Goal: Task Accomplishment & Management: Complete application form

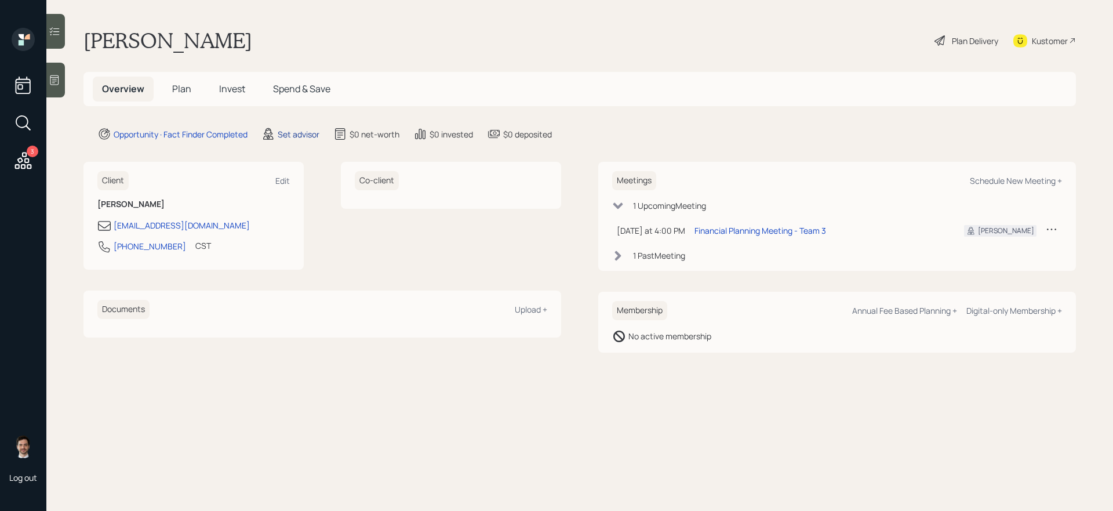
click at [294, 135] on div "Set advisor" at bounding box center [299, 134] width 42 height 12
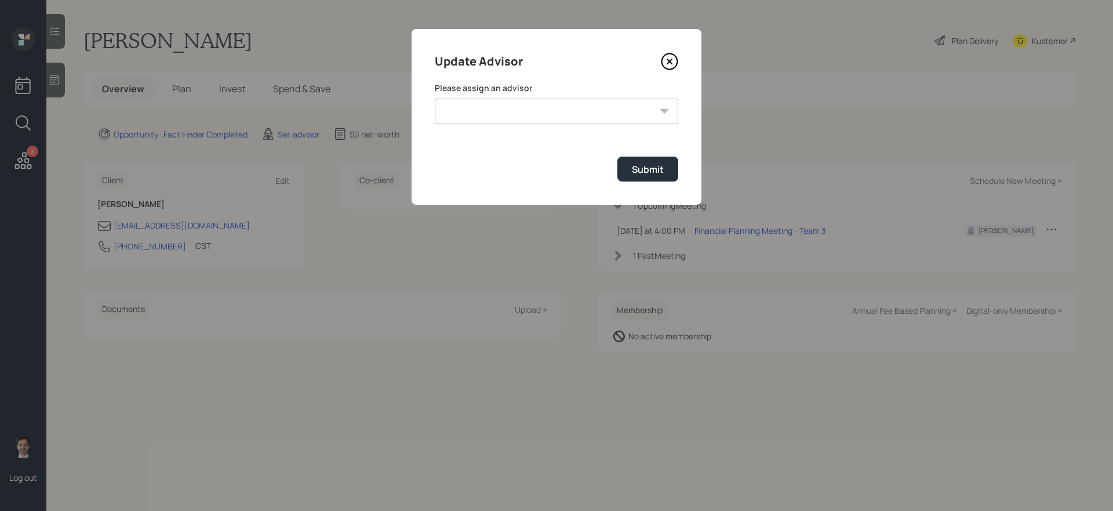
click at [479, 110] on select "[PERSON_NAME] [PERSON_NAME] End [PERSON_NAME] [PERSON_NAME] [PERSON_NAME] [PERS…" at bounding box center [556, 112] width 243 height 26
select select "ef6b64e1-8f62-4a74-b865-a7df4b35b836"
click at [435, 99] on select "[PERSON_NAME] [PERSON_NAME] End [PERSON_NAME] [PERSON_NAME] [PERSON_NAME] [PERS…" at bounding box center [556, 112] width 243 height 26
click at [627, 163] on button "Submit" at bounding box center [647, 169] width 61 height 25
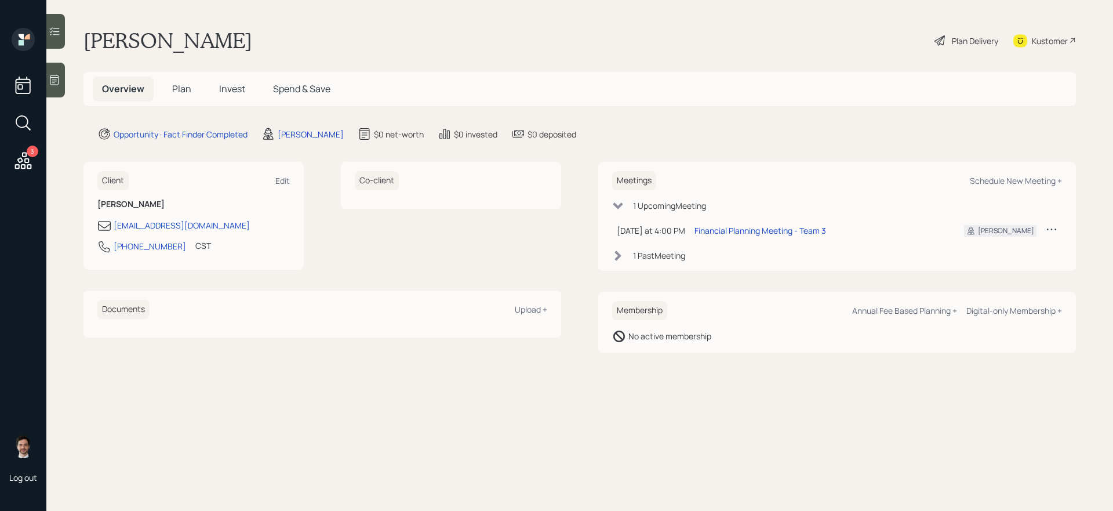
click at [183, 95] on span "Plan" at bounding box center [181, 88] width 19 height 13
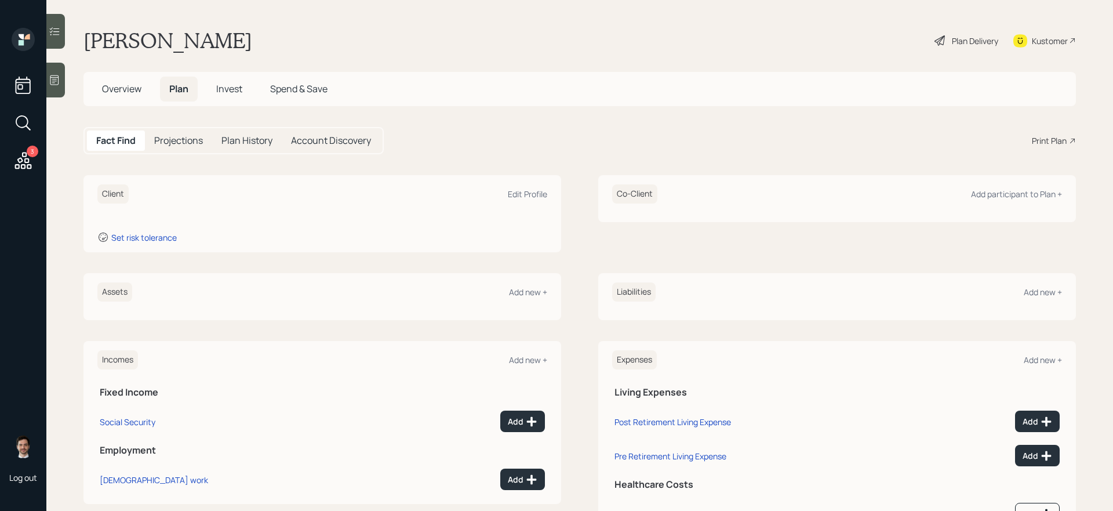
click at [548, 292] on div "Assets Add new +" at bounding box center [322, 296] width 478 height 47
click at [532, 292] on div "Add new +" at bounding box center [528, 291] width 38 height 11
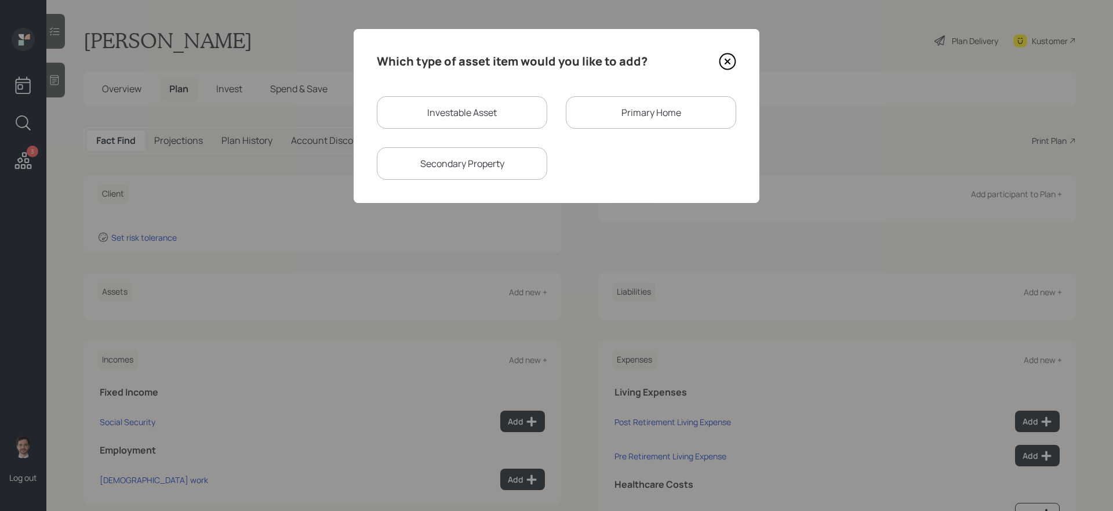
click at [507, 127] on div "Investable Asset" at bounding box center [462, 112] width 170 height 32
select select "taxable"
select select "balanced"
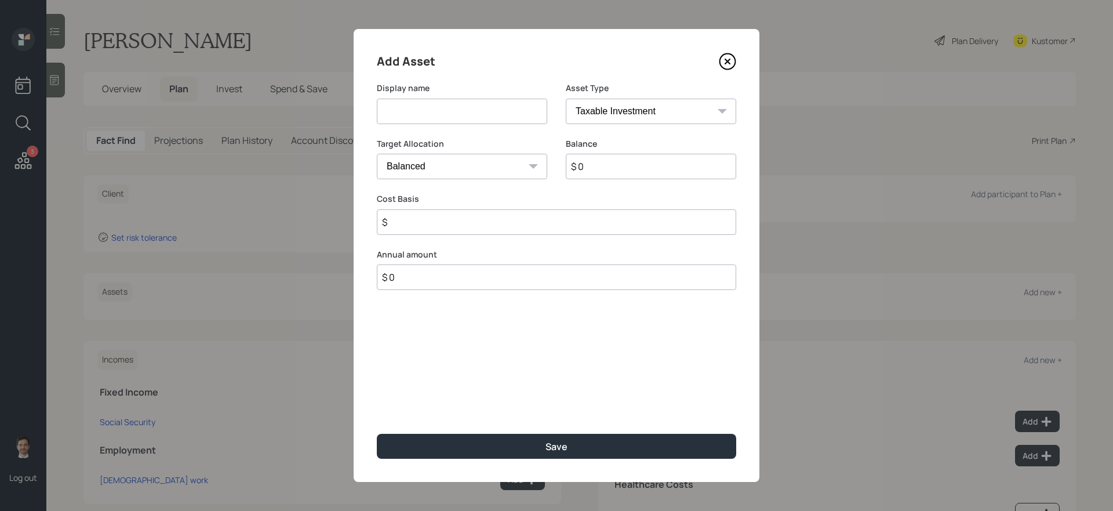
click at [508, 119] on input at bounding box center [462, 112] width 170 height 26
click at [463, 117] on input at bounding box center [462, 112] width 170 height 26
type input "Deferred Compensation"
select select "state_local_government_sponsored"
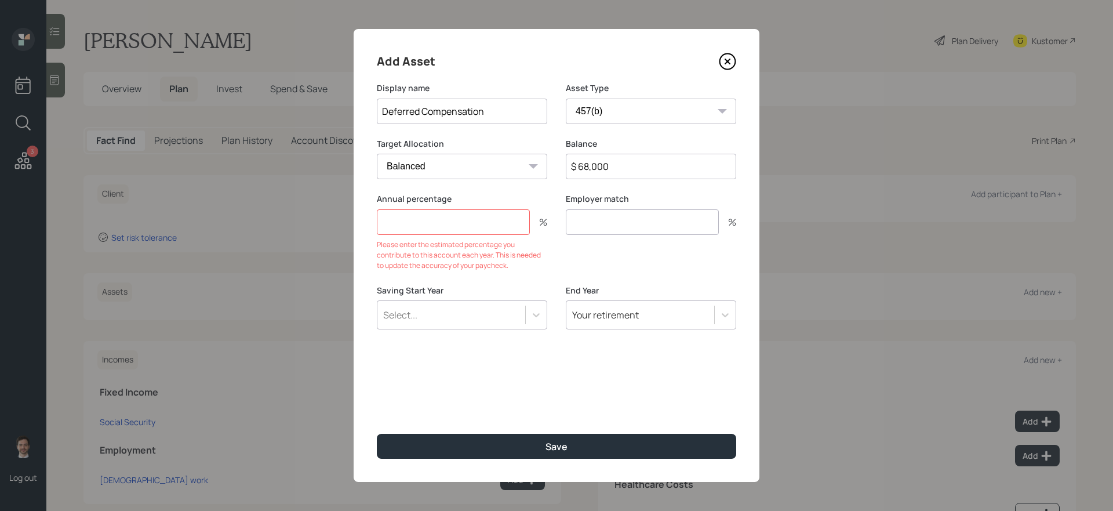
type input "$ 68,000"
type input "0"
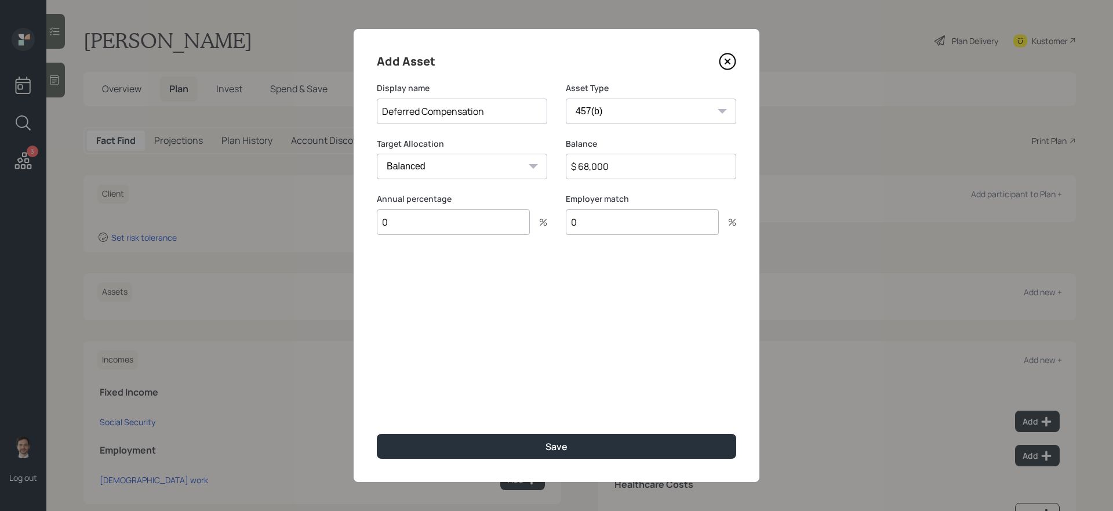
type input "0"
click at [377, 431] on button "Save" at bounding box center [556, 446] width 359 height 25
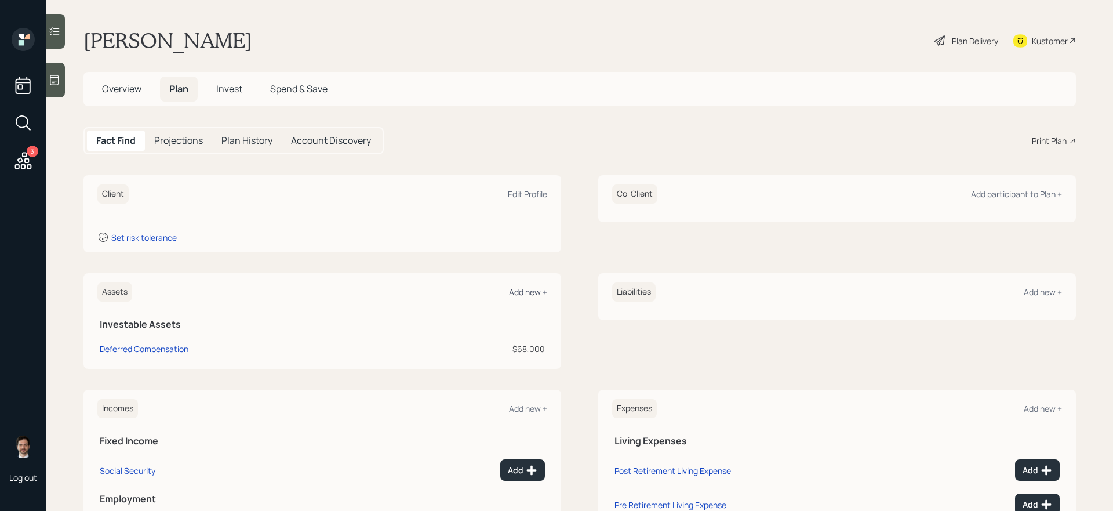
click at [533, 292] on div "Add new +" at bounding box center [528, 291] width 38 height 11
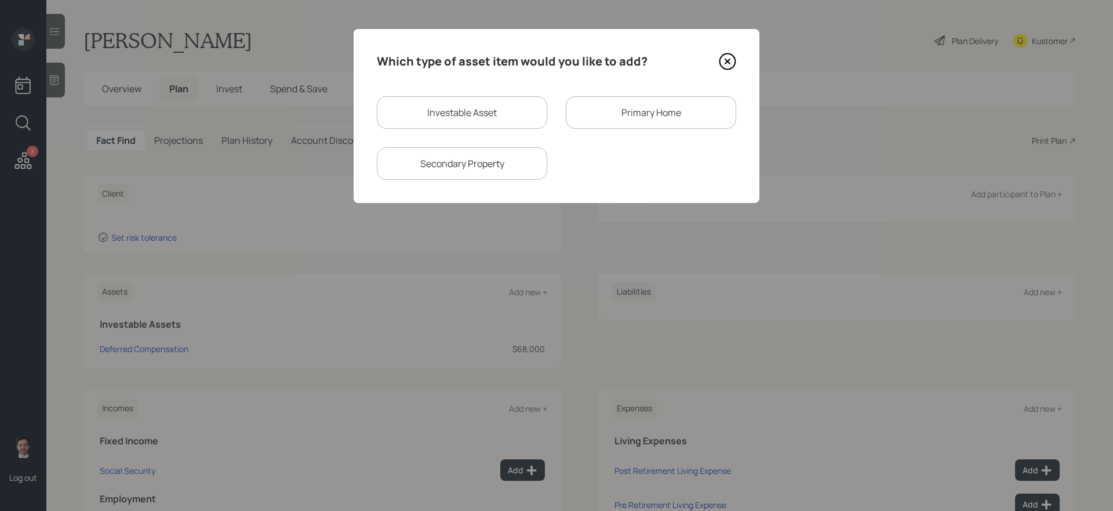
click at [505, 106] on div "Investable Asset" at bounding box center [462, 112] width 170 height 32
select select "taxable"
select select "balanced"
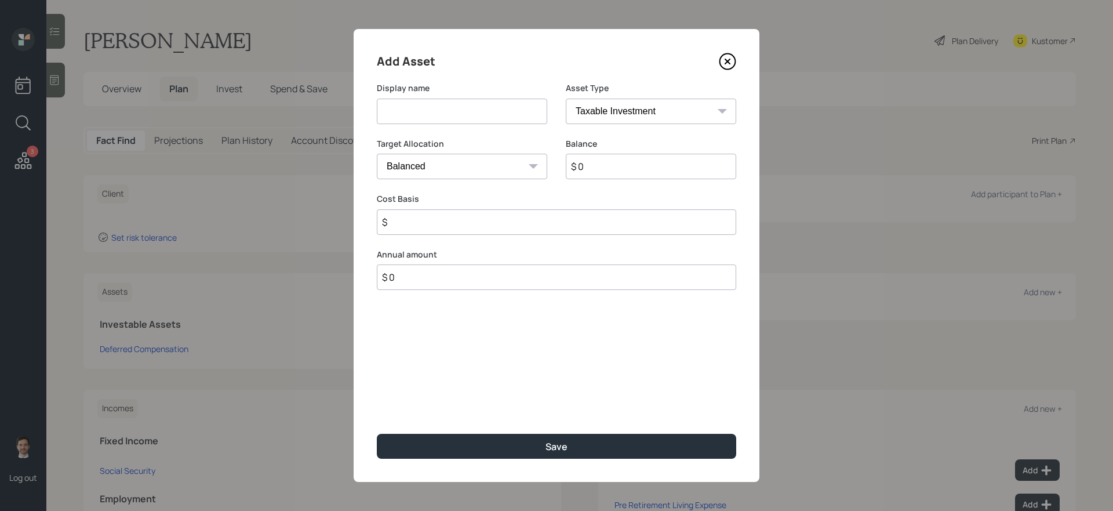
click at [492, 111] on input at bounding box center [462, 112] width 170 height 26
type input "Stash Account"
type input "$ 15,000"
type input "$ 10,000"
click at [377, 431] on button "Save" at bounding box center [556, 446] width 359 height 25
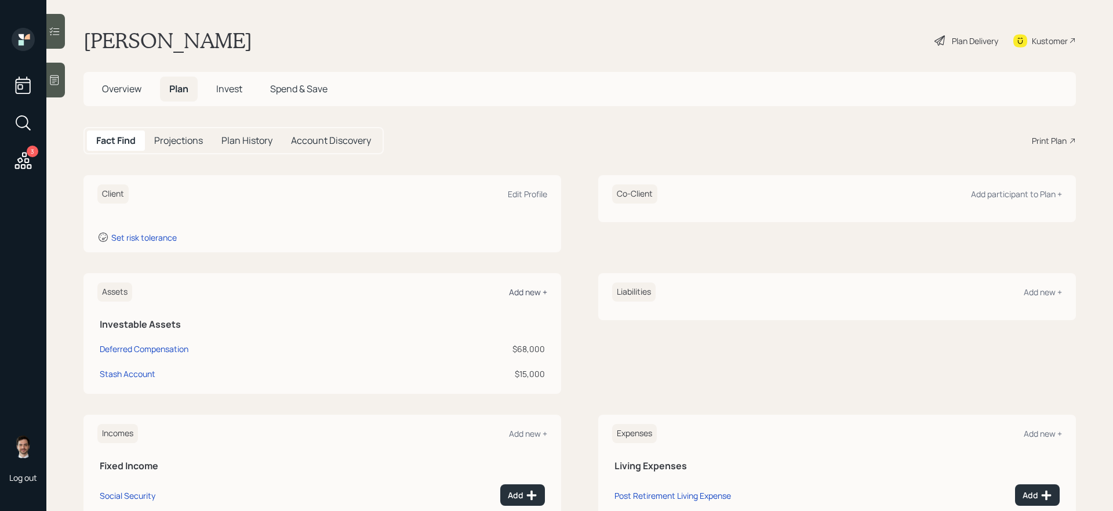
click at [533, 293] on div "Add new +" at bounding box center [528, 291] width 38 height 11
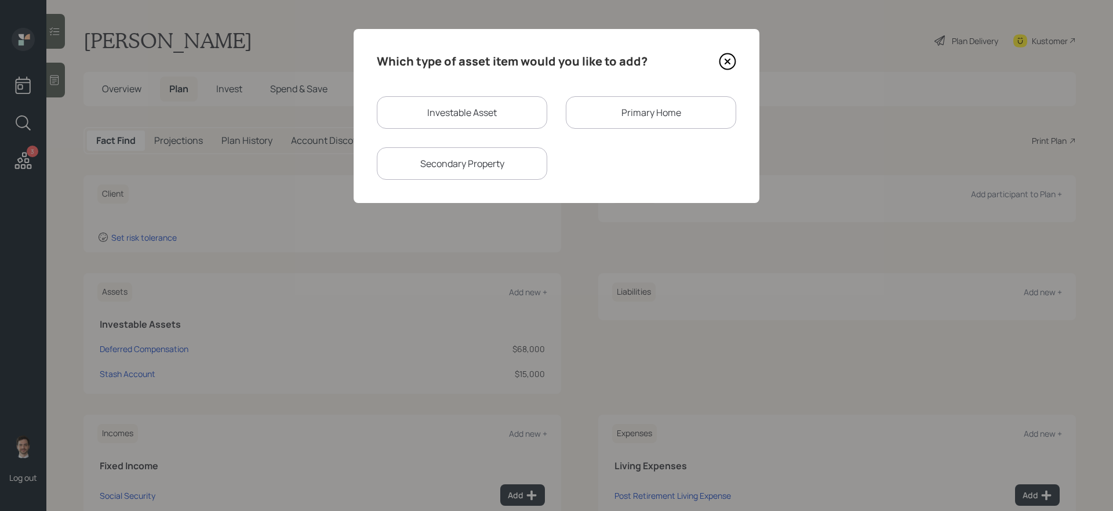
click at [439, 134] on div "Investable Asset Primary Home Secondary Property" at bounding box center [556, 137] width 359 height 83
click at [441, 116] on div "Investable Asset" at bounding box center [462, 112] width 170 height 32
select select "taxable"
select select "balanced"
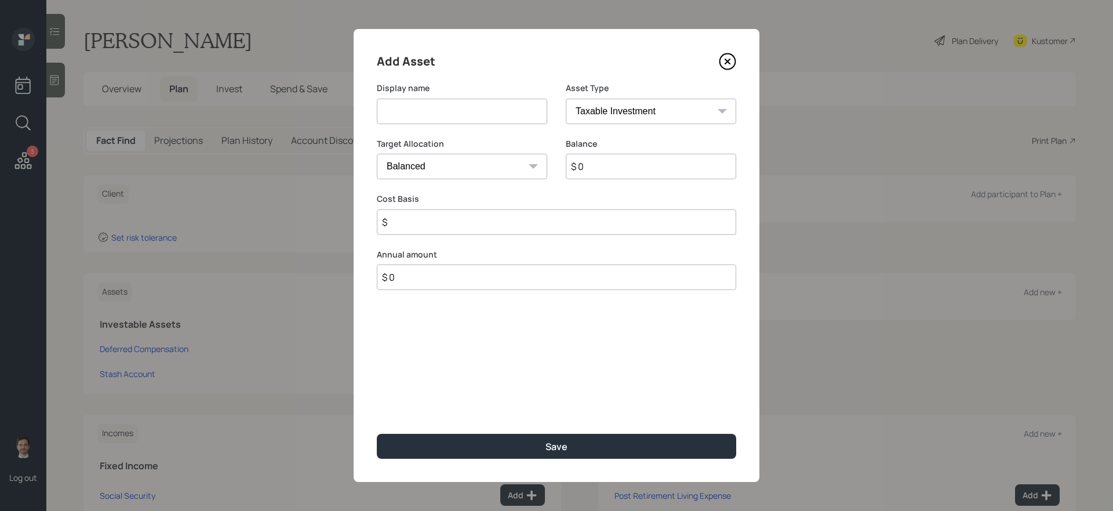
click at [442, 115] on input at bounding box center [462, 112] width 170 height 26
type input "Savings"
select select "uninvested"
type input "$ 2"
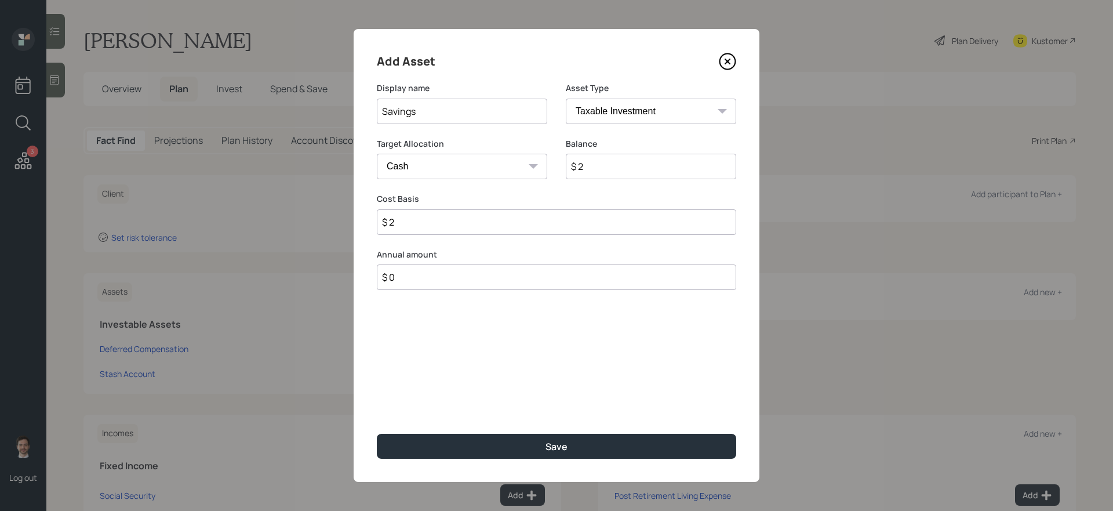
type input "$ 20"
type input "$ 200"
type input "$ 2,000"
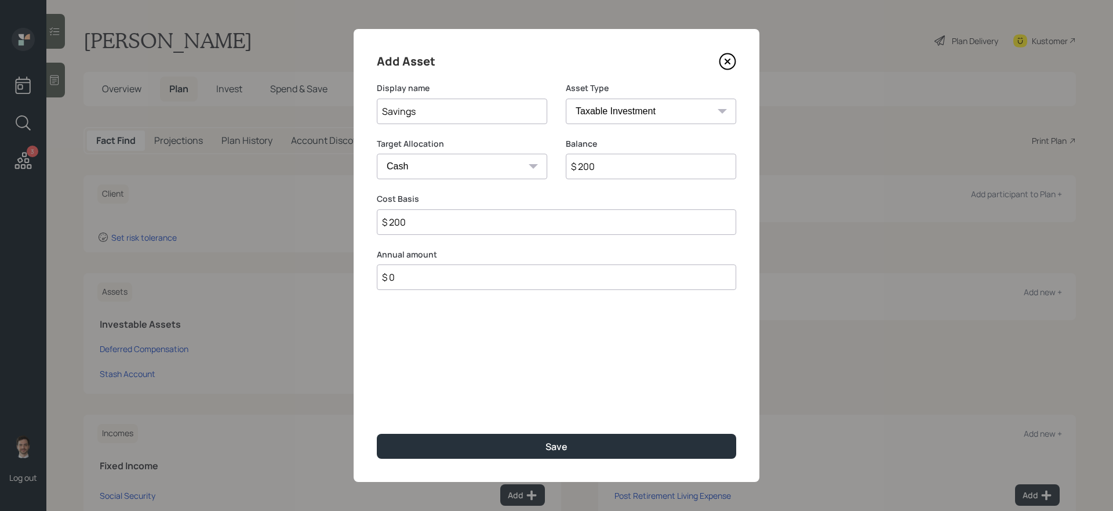
type input "$ 2,000"
type input "$ 200"
type input "$ 20"
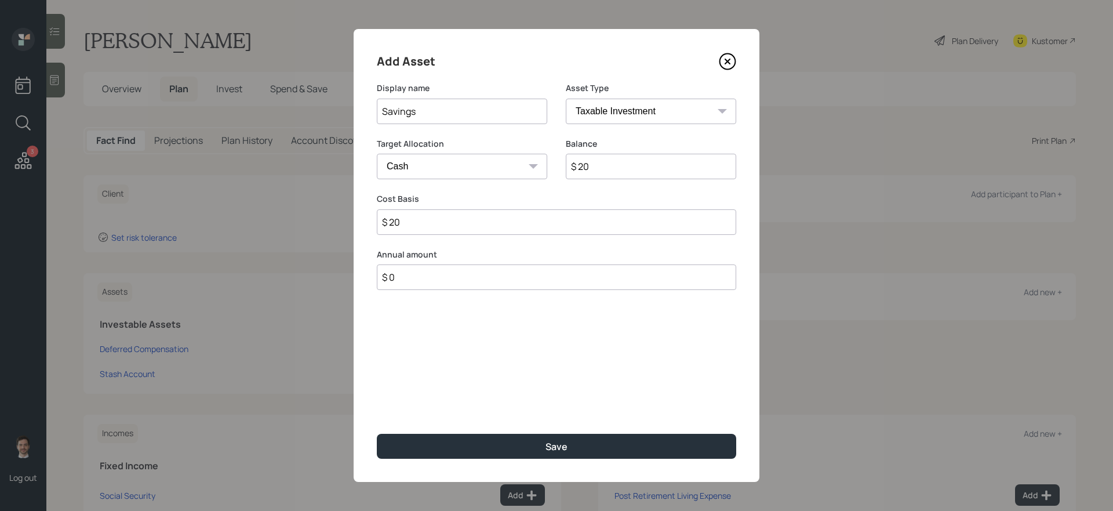
type input "$ 2"
type input "$"
type input "$ 1"
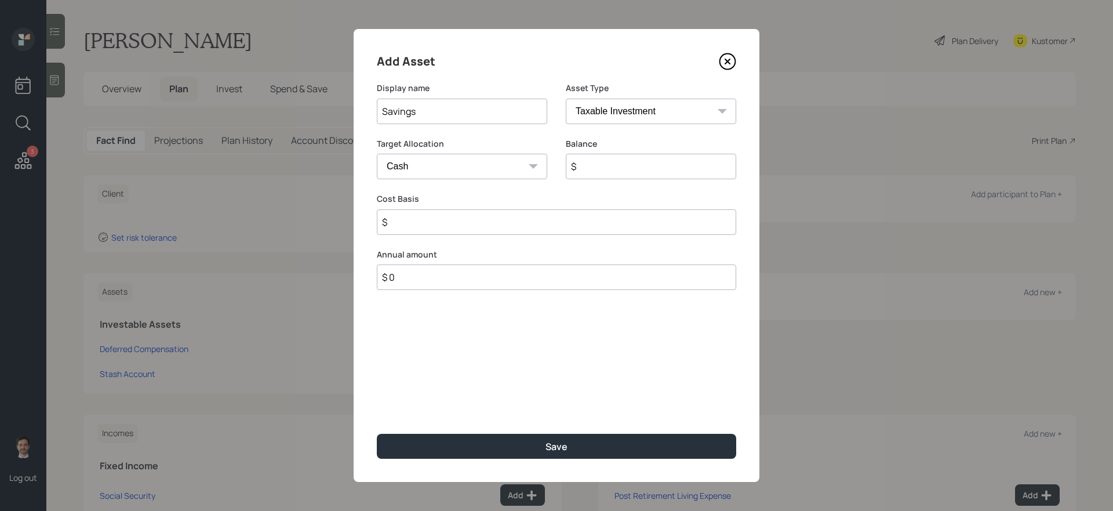
type input "$ 1"
type input "$ 10"
type input "$ 100"
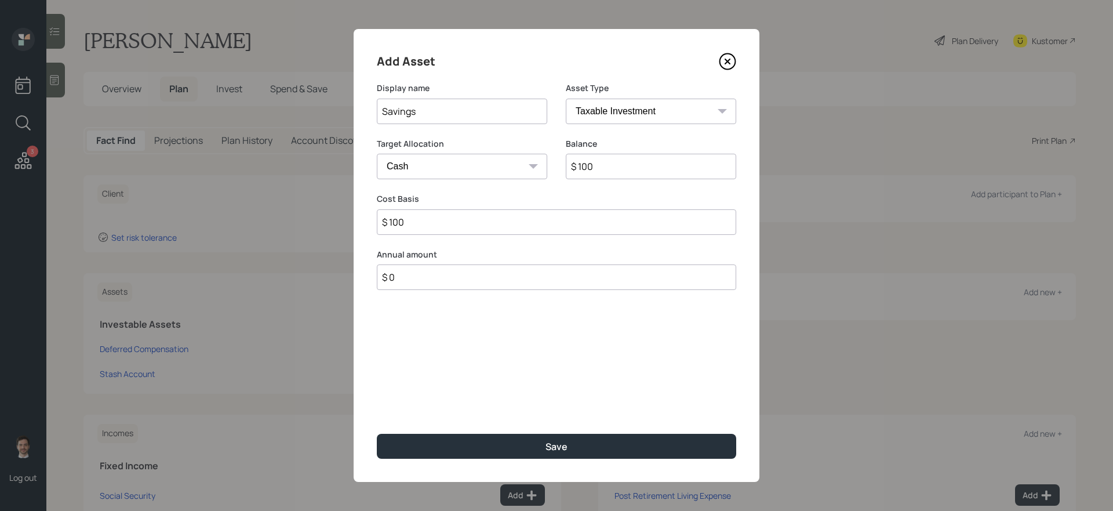
type input "$ 1,000"
type input "$ 10,000"
type input "$ 100,000"
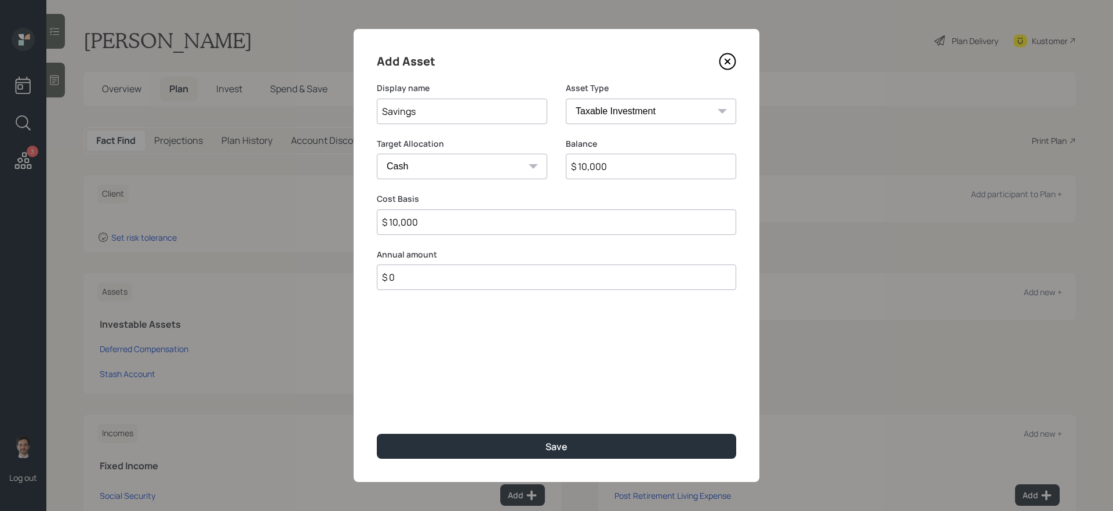
type input "$ 100,000"
click at [377, 431] on button "Save" at bounding box center [556, 446] width 359 height 25
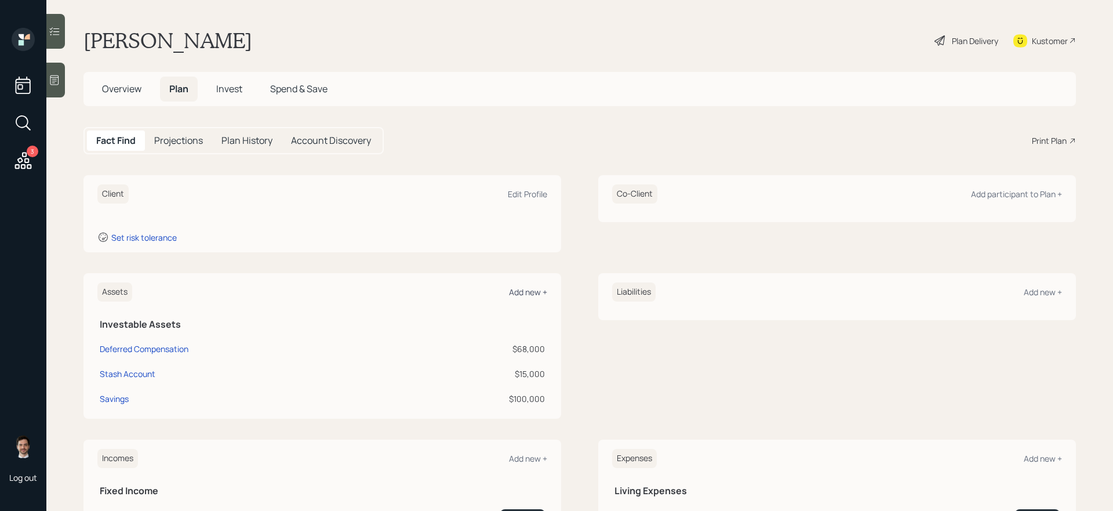
click at [526, 288] on div "Add new +" at bounding box center [528, 291] width 38 height 11
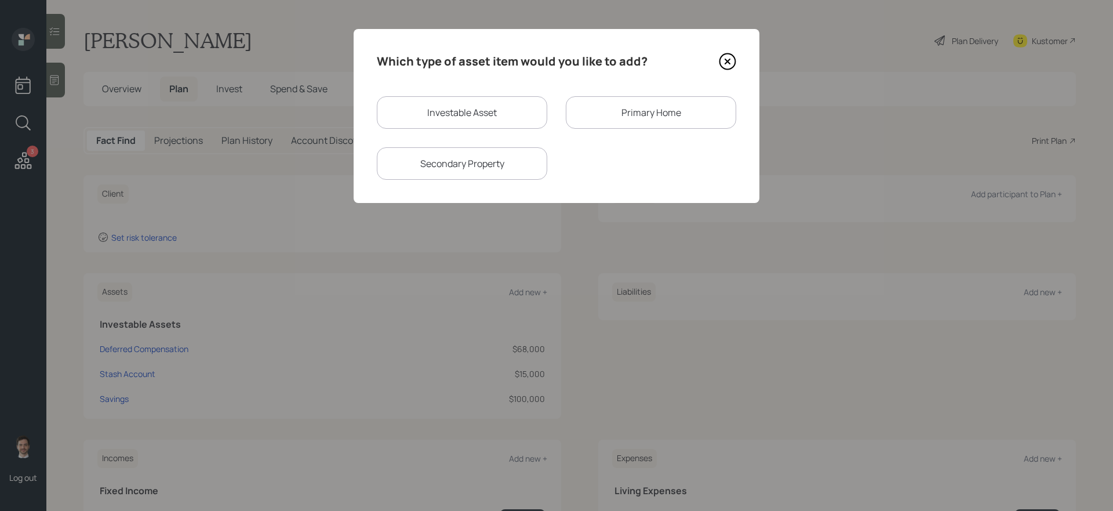
click at [627, 110] on div "Primary Home" at bounding box center [651, 112] width 170 height 32
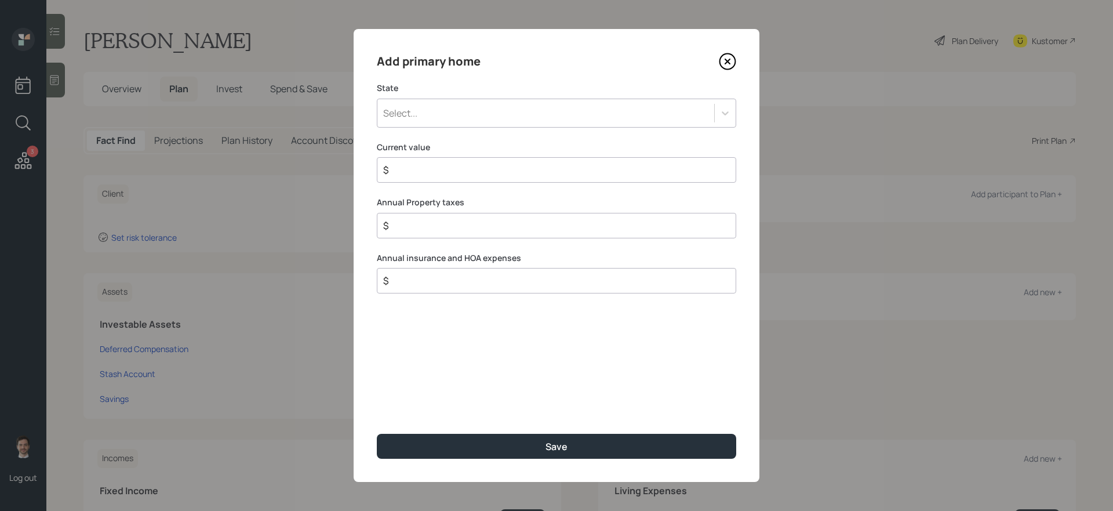
click at [494, 117] on div "Select..." at bounding box center [545, 113] width 337 height 20
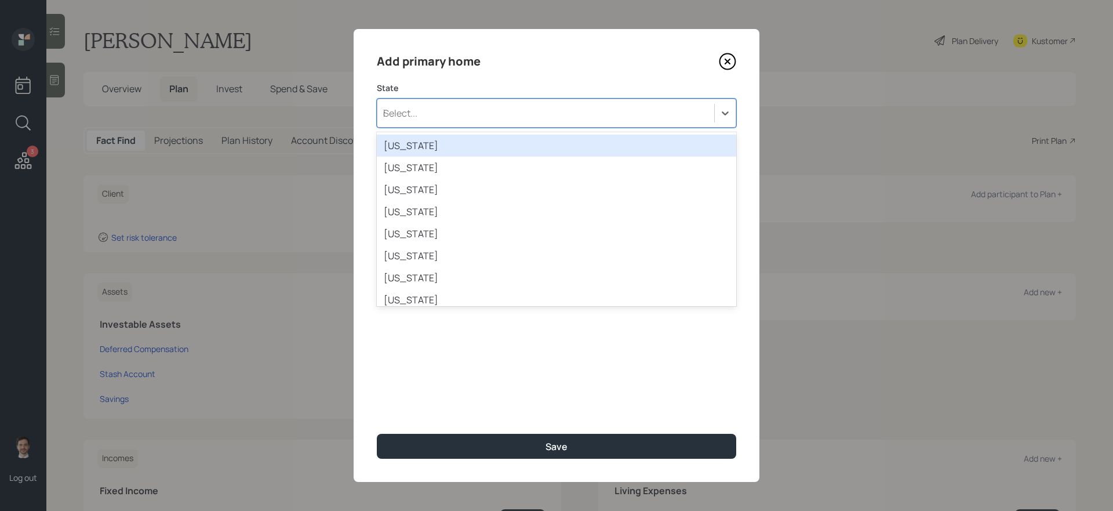
type input "il"
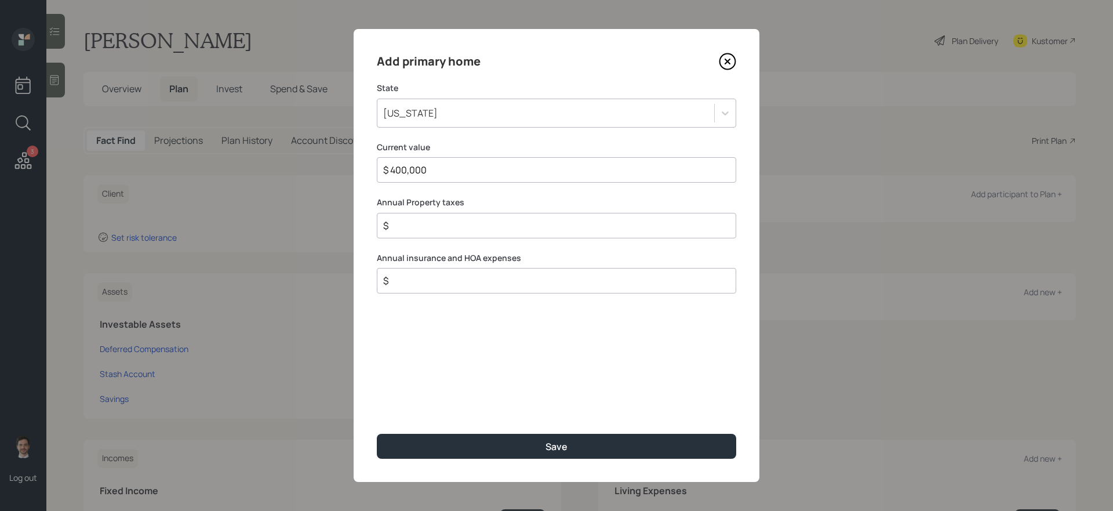
type input "$ 400,000"
click at [377, 431] on button "Save" at bounding box center [556, 446] width 359 height 25
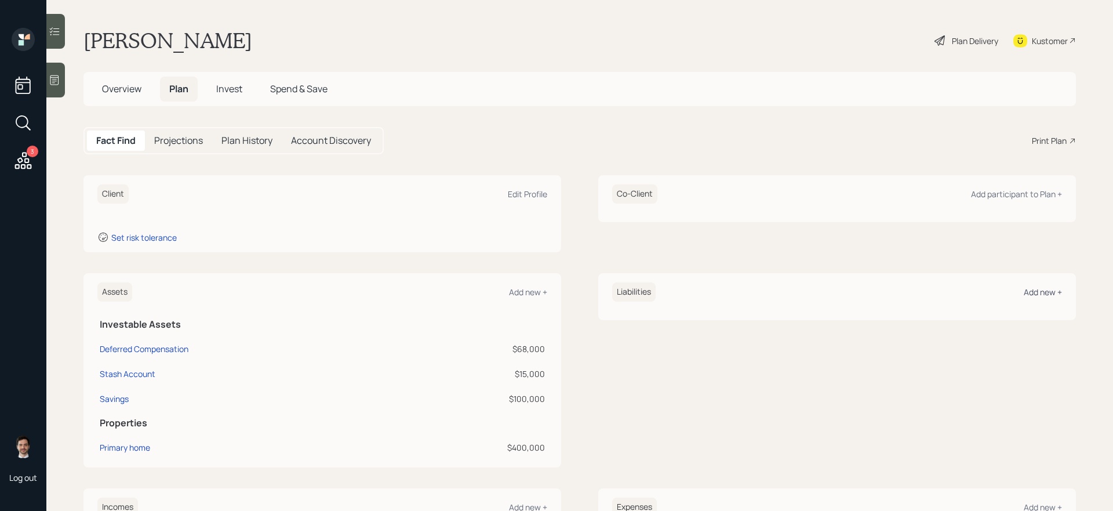
click at [852, 294] on div "Add new +" at bounding box center [1043, 291] width 38 height 11
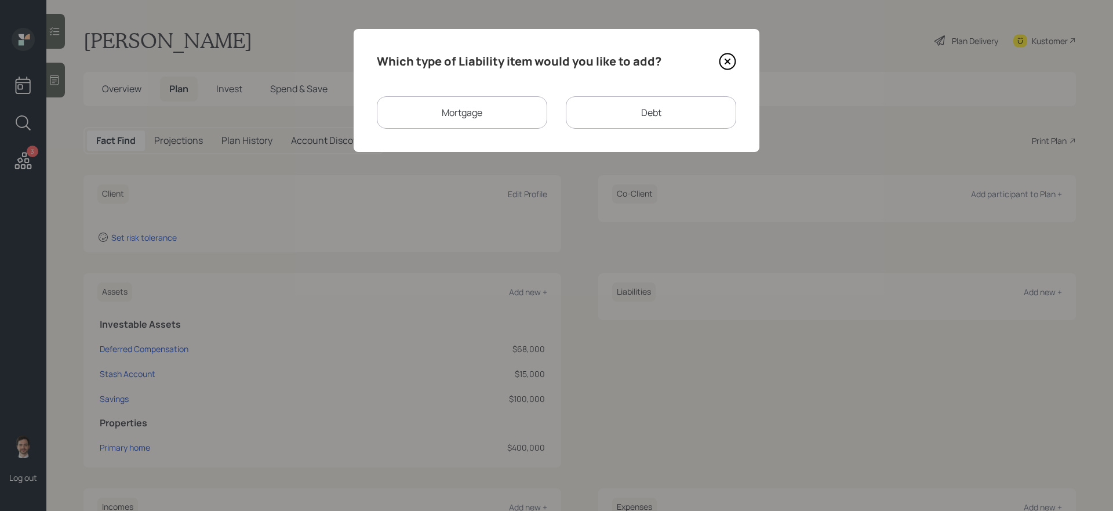
click at [518, 118] on div "Mortgage" at bounding box center [462, 112] width 170 height 32
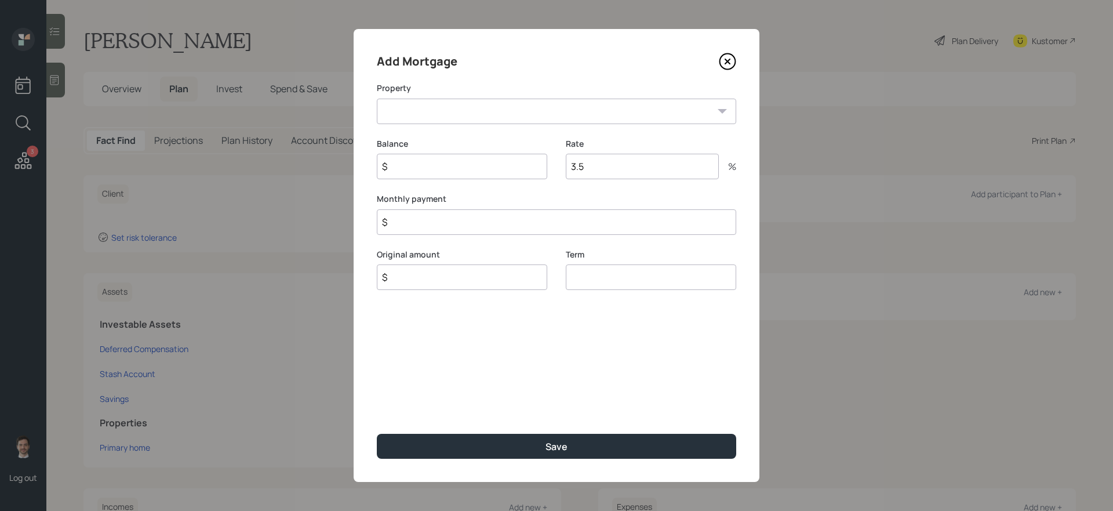
click at [468, 110] on select "IL Primary home" at bounding box center [556, 112] width 359 height 26
select select "ac4e1734-df0f-4aeb-a7cf-5d77b6eb974b"
click at [377, 99] on select "IL Primary home" at bounding box center [556, 112] width 359 height 26
type input "$ 140,000"
type input "$ 1"
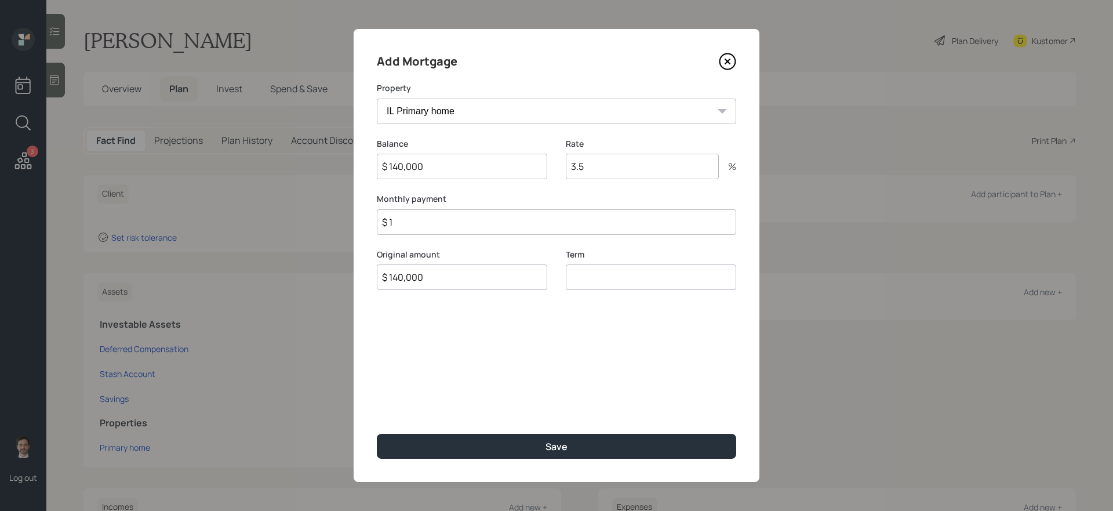
type input "$ 140,000"
type input "30"
click at [377, 431] on button "Save" at bounding box center [556, 446] width 359 height 25
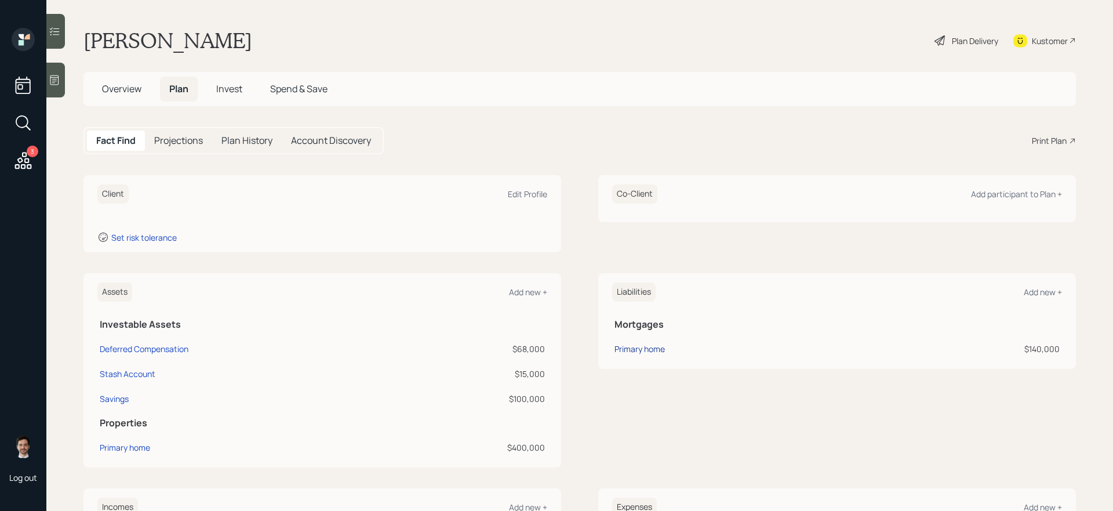
click at [639, 351] on div "Primary home" at bounding box center [639, 349] width 50 height 12
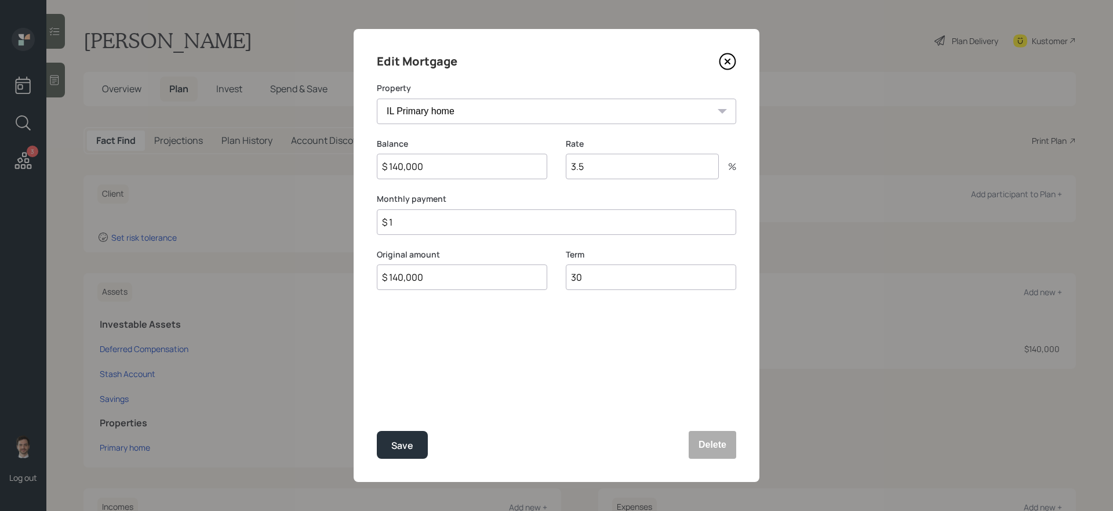
click at [459, 167] on input "$ 140,000" at bounding box center [462, 167] width 170 height 26
type input "$ 150,000"
click at [377, 431] on button "Save" at bounding box center [402, 445] width 51 height 28
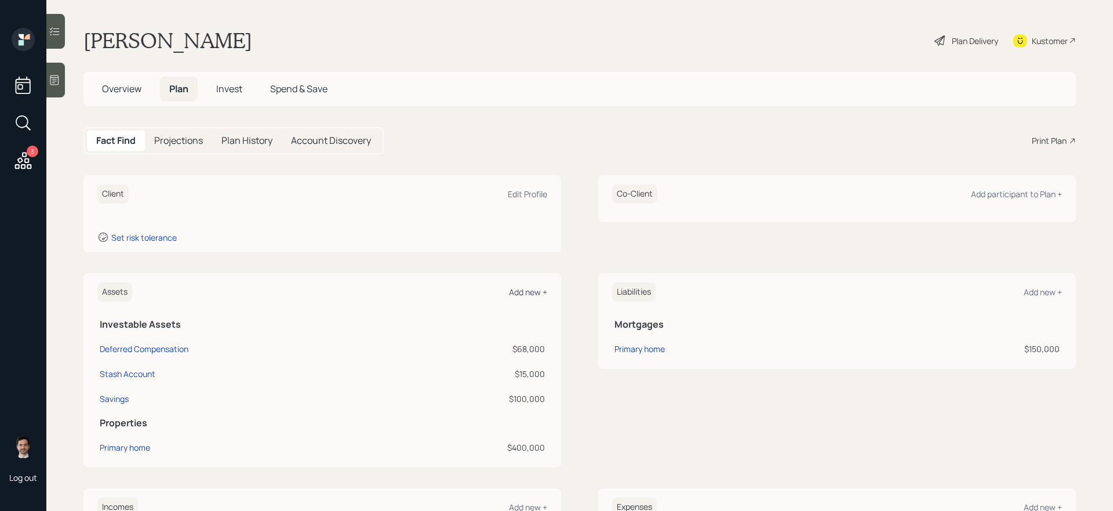
click at [529, 292] on div "Add new +" at bounding box center [528, 291] width 38 height 11
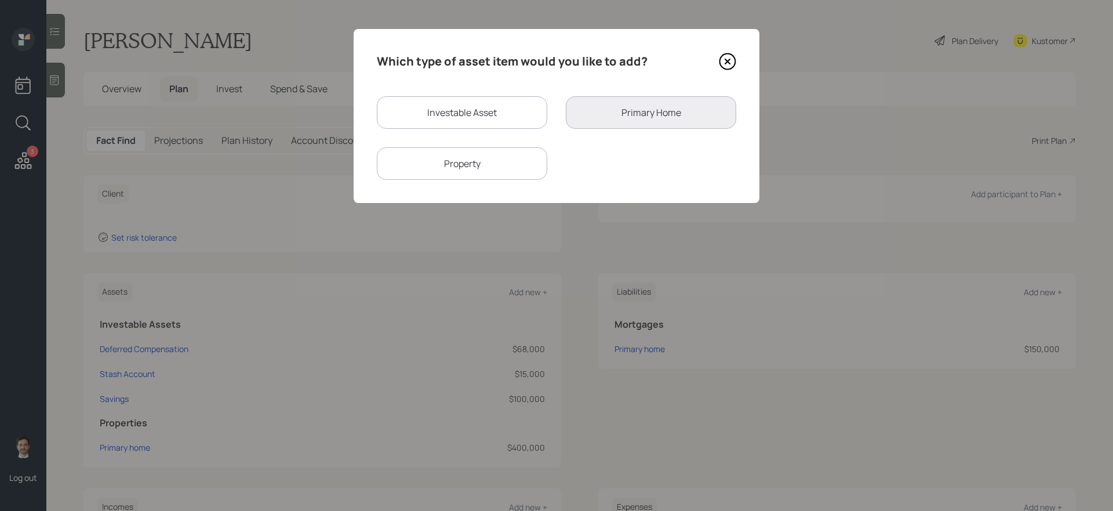
click at [471, 167] on div "Property" at bounding box center [462, 163] width 170 height 32
select select "rental_property"
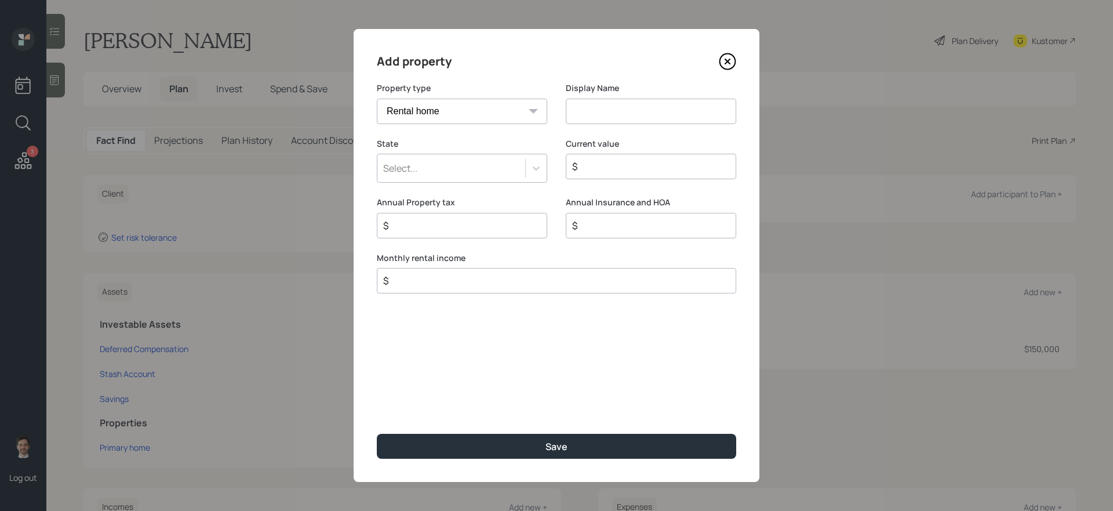
click at [634, 121] on input at bounding box center [651, 112] width 170 height 26
type input "Rental Properties"
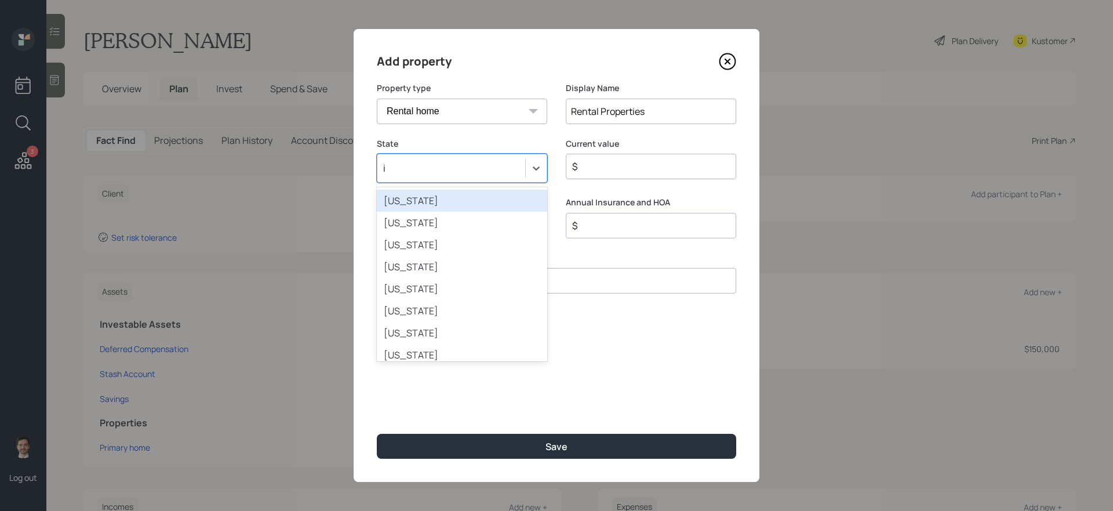
type input "il"
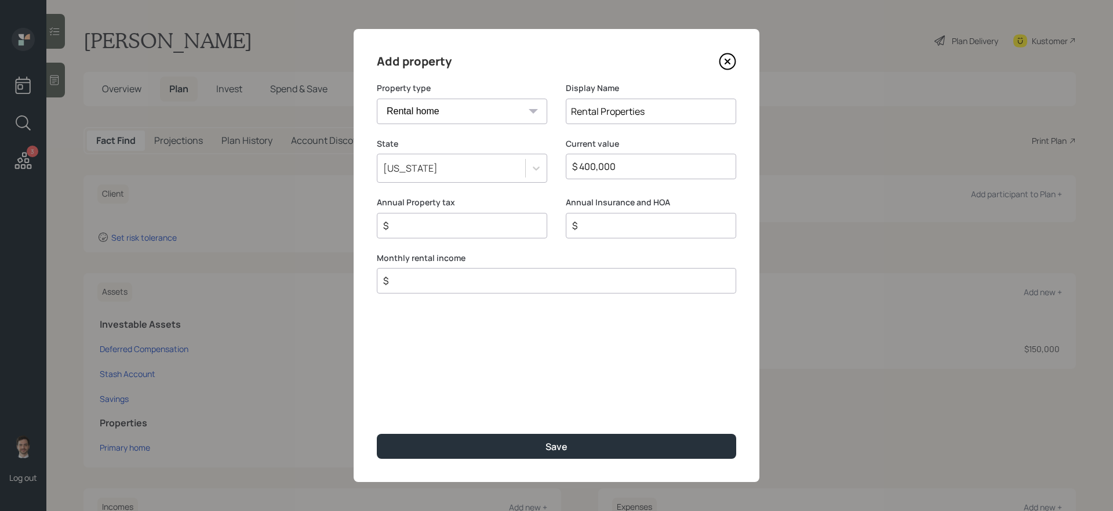
type input "$ 400,000"
click at [663, 113] on input "Rental Properties" at bounding box center [651, 112] width 170 height 26
type input "Rental Properties (4)"
click at [473, 284] on input "$" at bounding box center [552, 281] width 340 height 14
type input "$ 1,750"
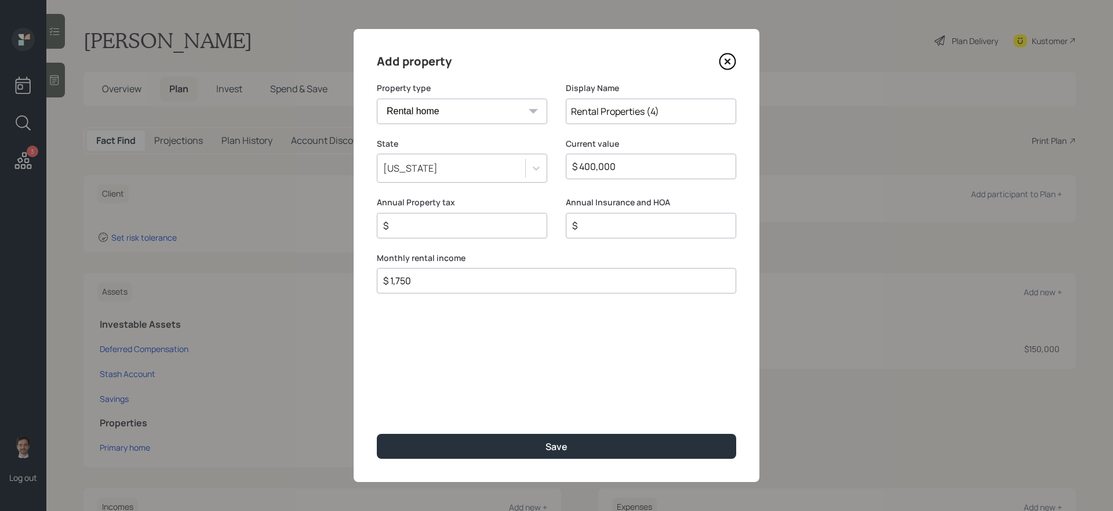
click at [377, 431] on button "Save" at bounding box center [556, 446] width 359 height 25
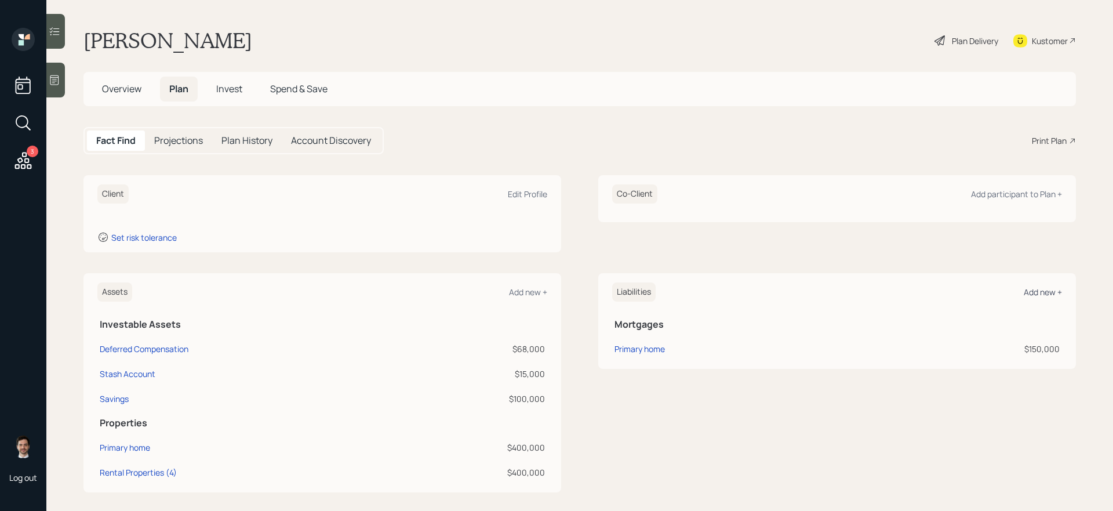
click at [852, 291] on div "Add new +" at bounding box center [1043, 291] width 38 height 11
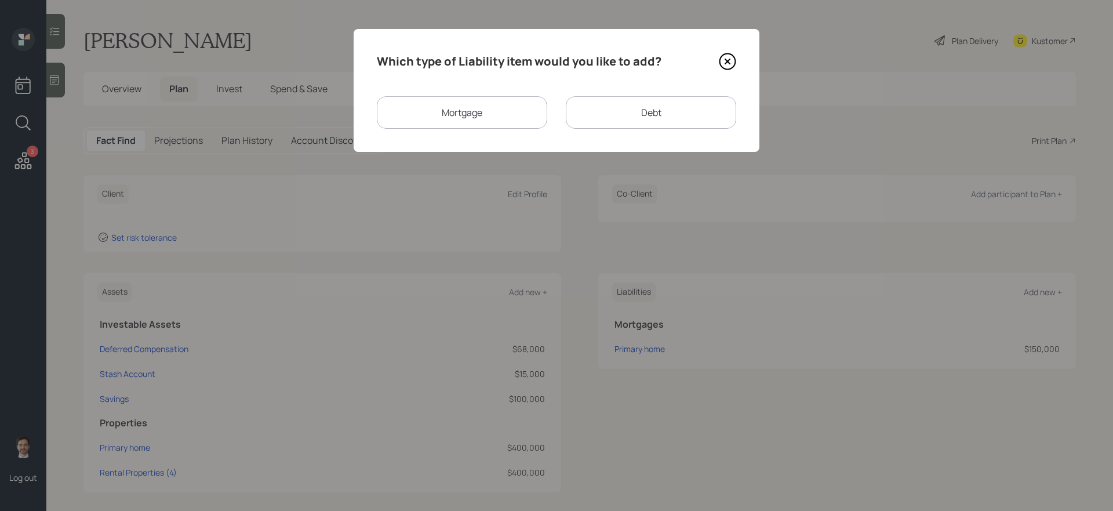
click at [408, 112] on div "Mortgage" at bounding box center [462, 112] width 170 height 32
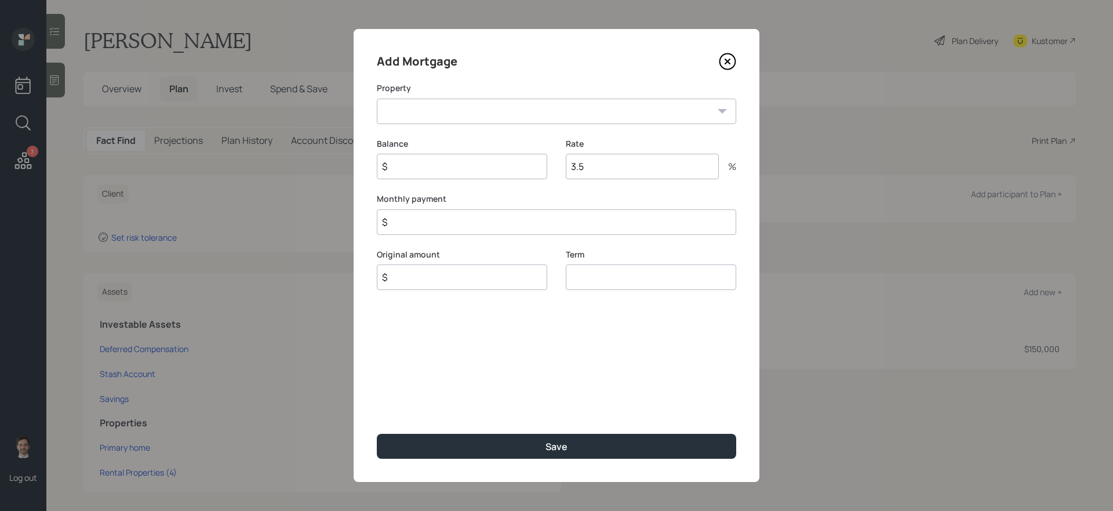
click at [463, 109] on select "Rental Properties (4)" at bounding box center [556, 112] width 359 height 26
select select "629bb5ec-802d-45c8-90bc-060e0997ed51"
click at [377, 99] on select "Rental Properties (4)" at bounding box center [556, 112] width 359 height 26
click at [430, 168] on input "$" at bounding box center [462, 167] width 170 height 26
type input "$ 140,000"
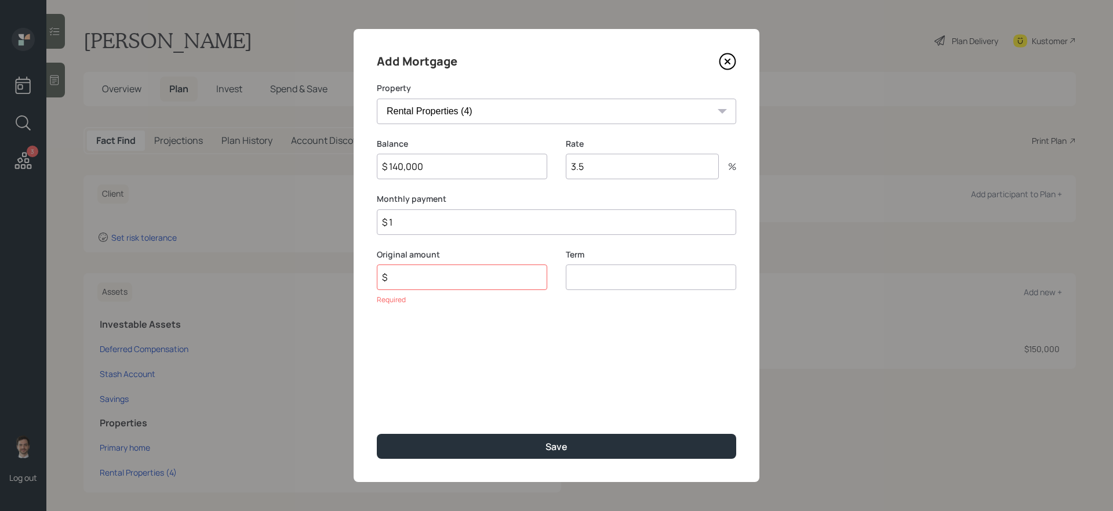
type input "$ 1"
type input "$ 140,000"
type input "30"
click at [377, 431] on button "Save" at bounding box center [556, 446] width 359 height 25
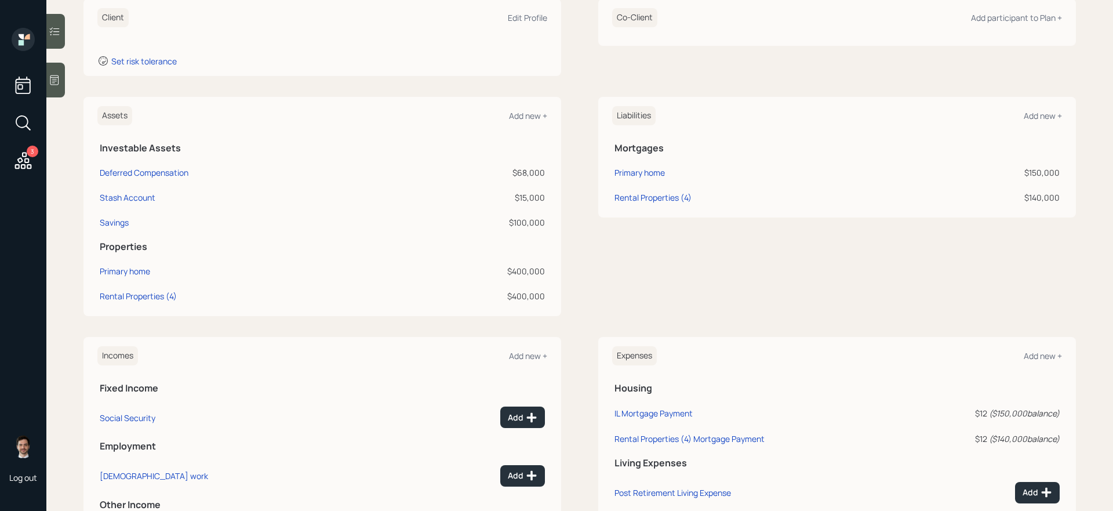
scroll to position [202, 0]
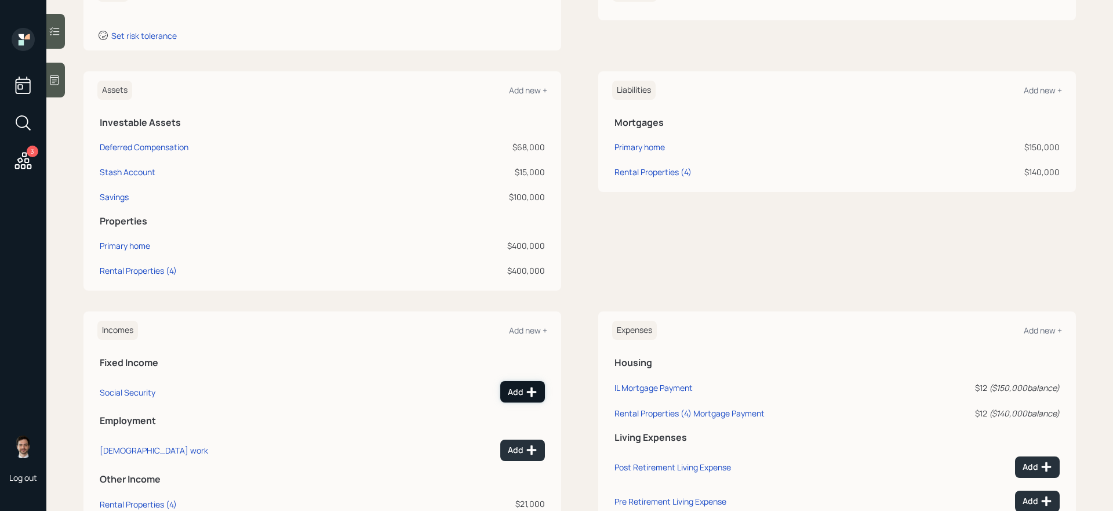
click at [517, 388] on div "Add" at bounding box center [523, 392] width 30 height 12
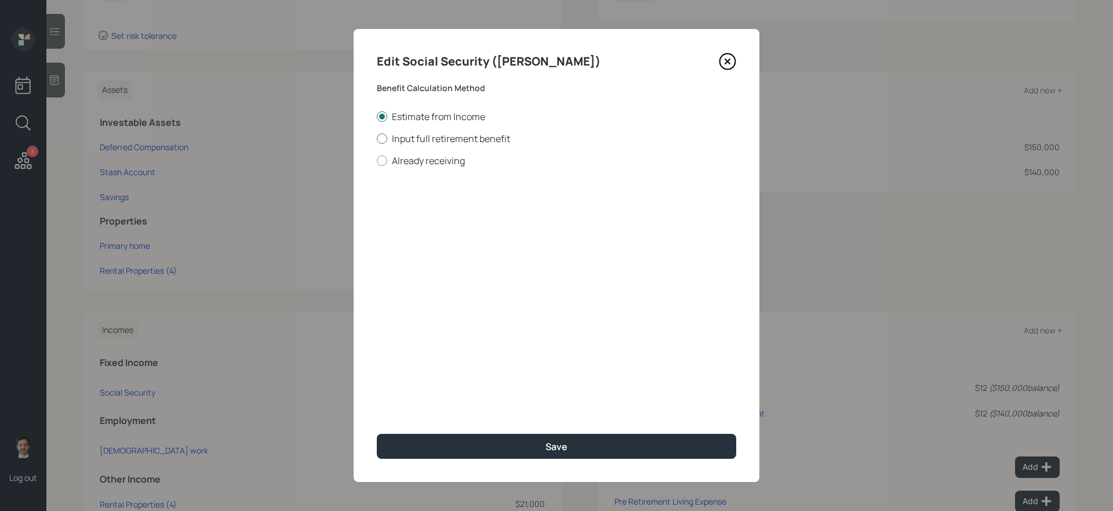
click at [445, 139] on label "Input full retirement benefit" at bounding box center [556, 138] width 359 height 13
click at [377, 139] on input "Input full retirement benefit" at bounding box center [376, 138] width 1 height 1
radio input "true"
click at [428, 204] on input "$" at bounding box center [556, 210] width 359 height 26
type input "$ 1,625"
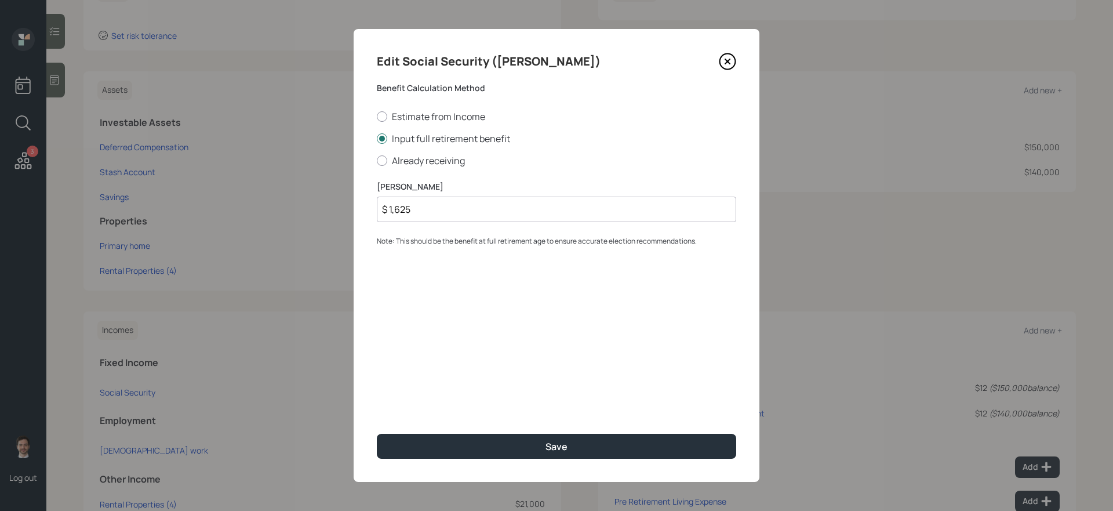
click at [377, 431] on button "Save" at bounding box center [556, 446] width 359 height 25
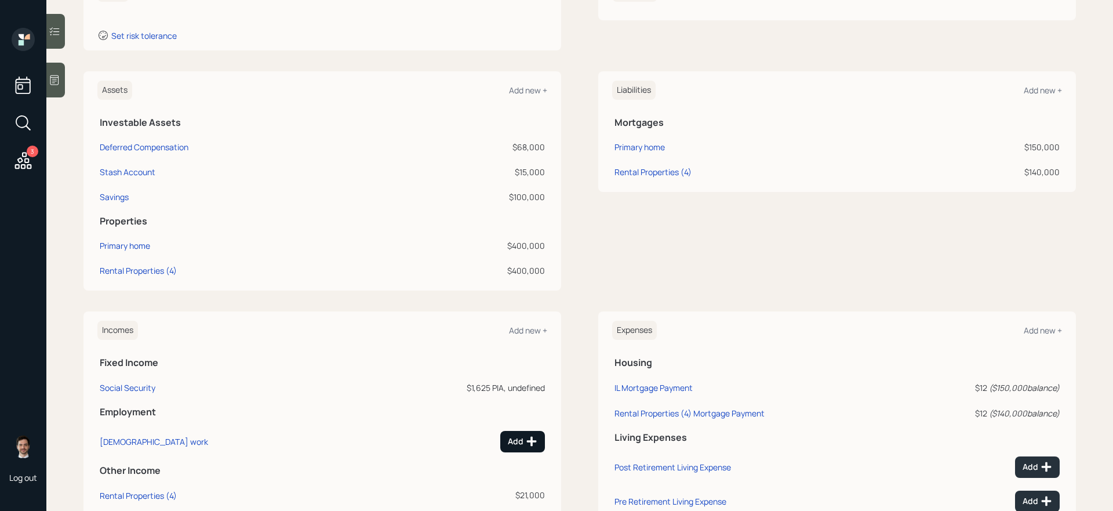
scroll to position [214, 0]
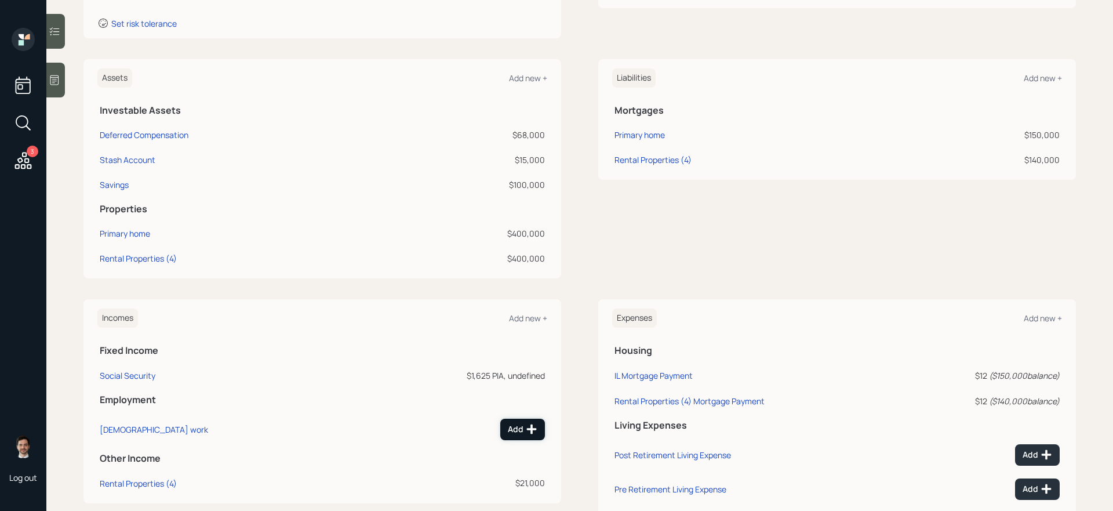
click at [522, 427] on div "Add" at bounding box center [523, 429] width 30 height 12
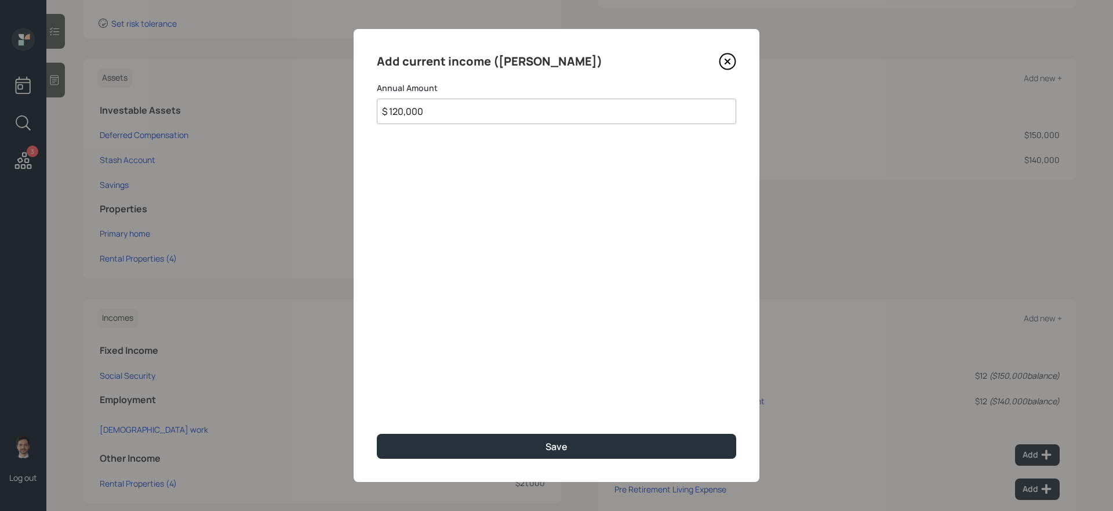
type input "$ 120,000"
click at [377, 431] on button "Save" at bounding box center [556, 446] width 359 height 25
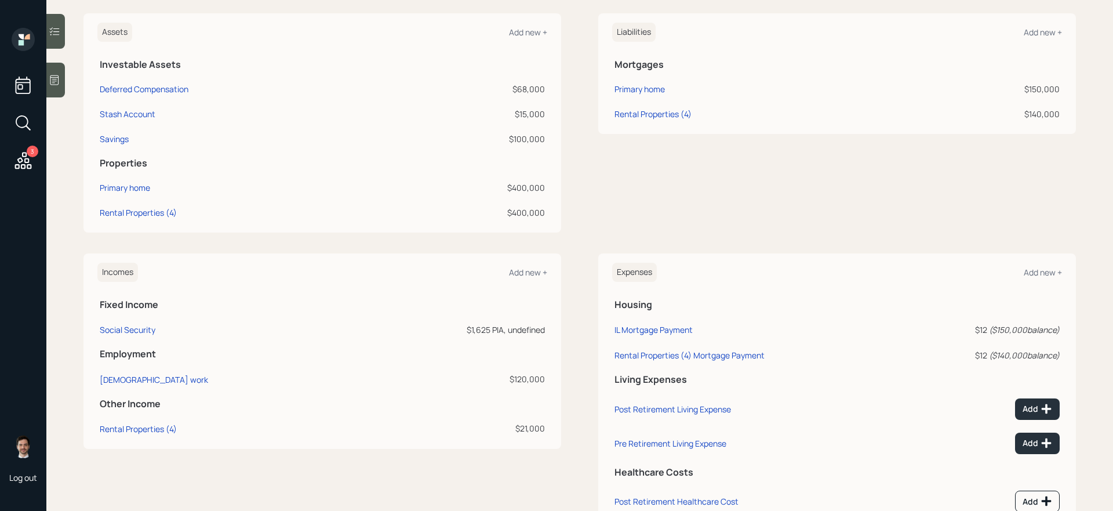
scroll to position [260, 0]
click at [516, 275] on div "Add new +" at bounding box center [528, 271] width 38 height 11
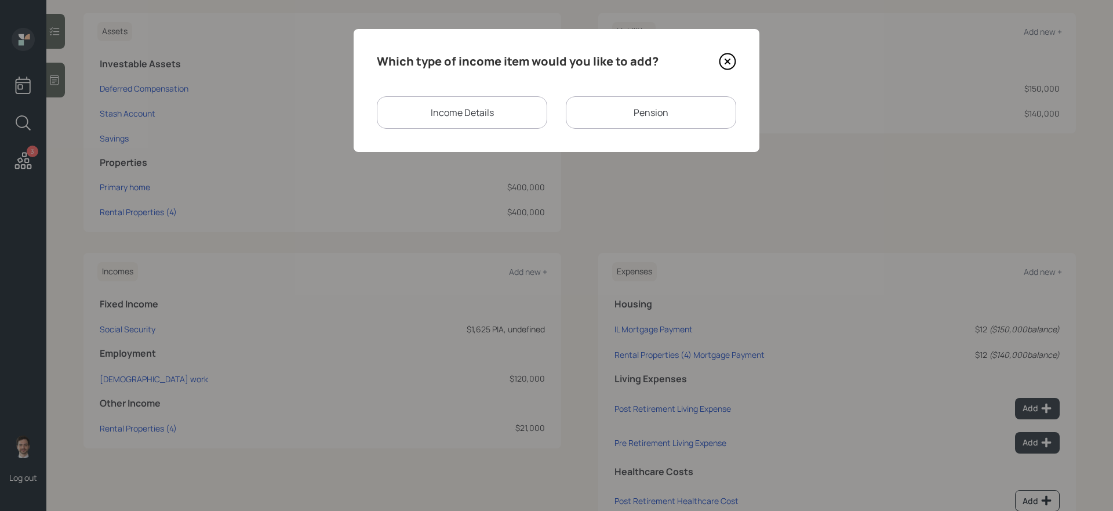
click at [639, 112] on div "Pension" at bounding box center [651, 112] width 170 height 32
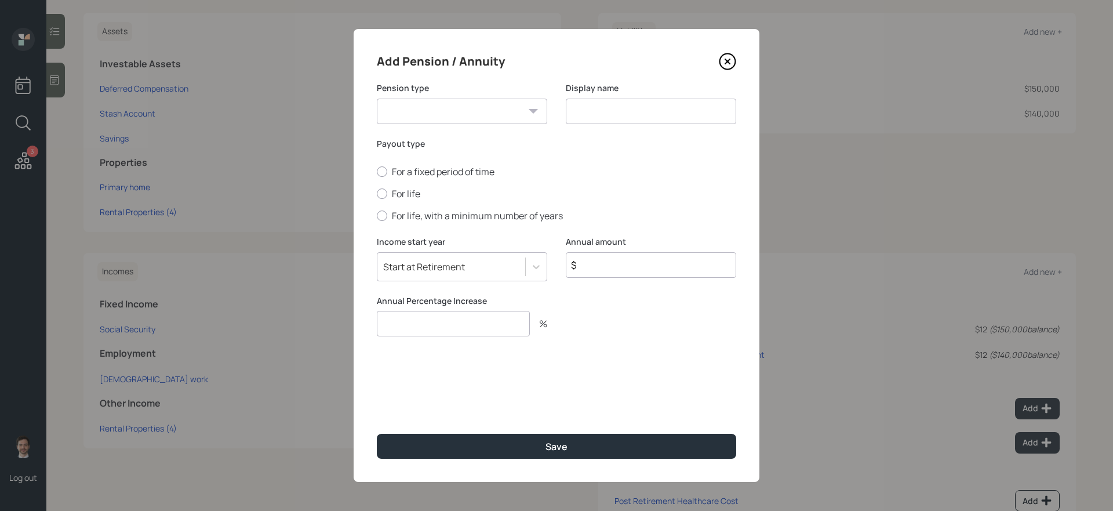
click at [486, 116] on select "Pension Annuity" at bounding box center [462, 112] width 170 height 26
select select "pension"
click at [377, 99] on select "Pension Annuity" at bounding box center [462, 112] width 170 height 26
click at [604, 108] on input at bounding box center [651, 112] width 170 height 26
type input "Pension"
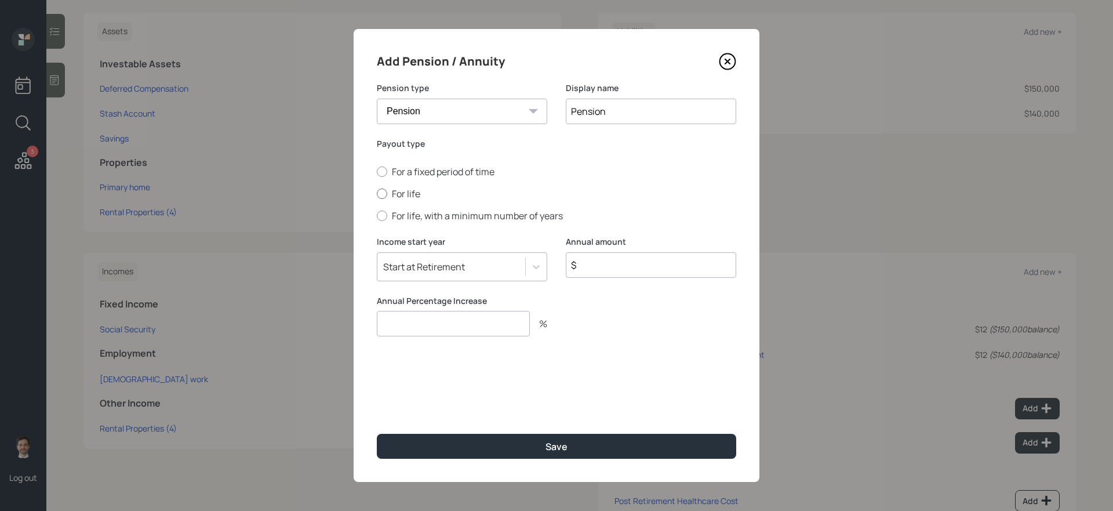
click at [411, 192] on label "For life" at bounding box center [556, 193] width 359 height 13
click at [377, 194] on input "For life" at bounding box center [376, 194] width 1 height 1
radio input "true"
click at [620, 257] on input "$" at bounding box center [651, 265] width 170 height 26
type input "$ 14,400"
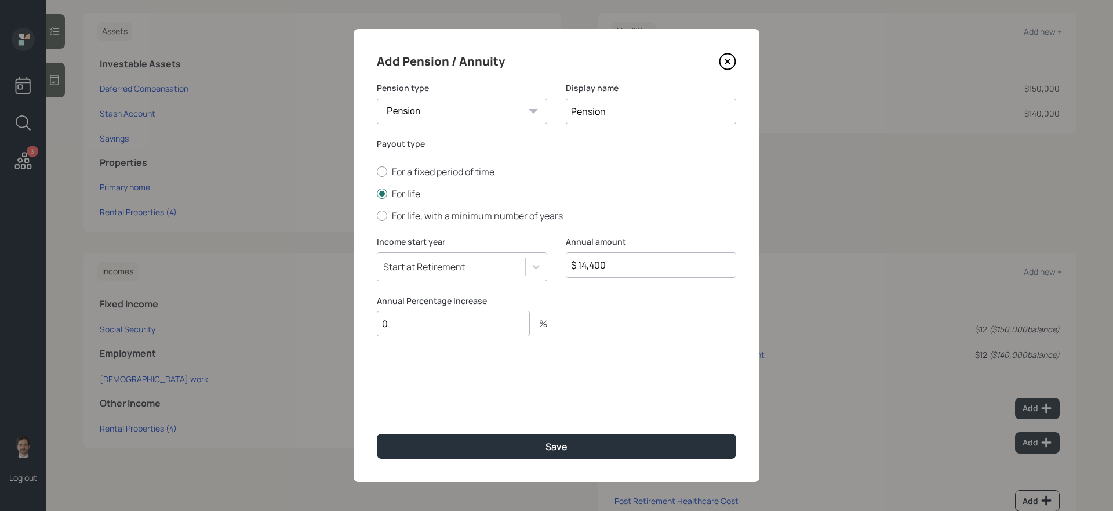
type input "0"
click at [377, 431] on button "Save" at bounding box center [556, 446] width 359 height 25
